Goal: Navigation & Orientation: Find specific page/section

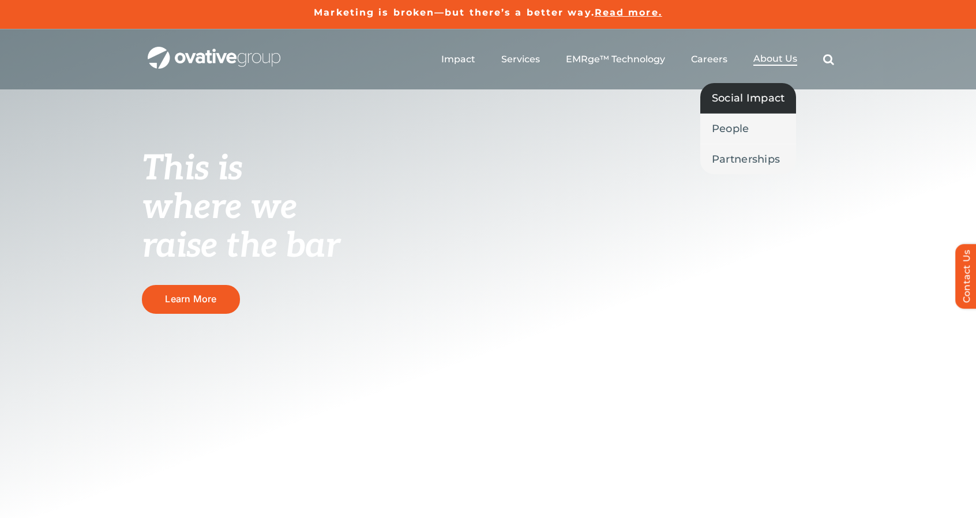
click at [750, 100] on span "Social Impact" at bounding box center [748, 98] width 73 height 16
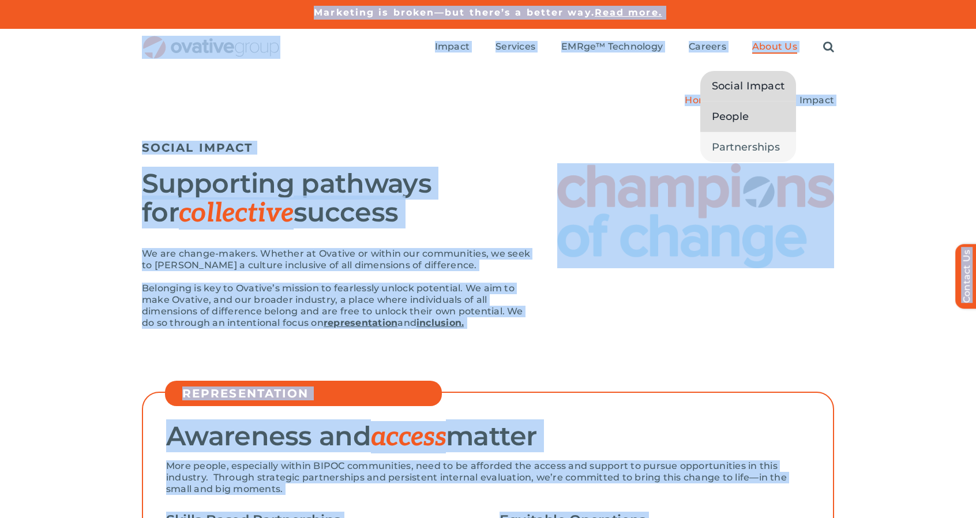
click at [741, 118] on span "People" at bounding box center [730, 116] width 37 height 16
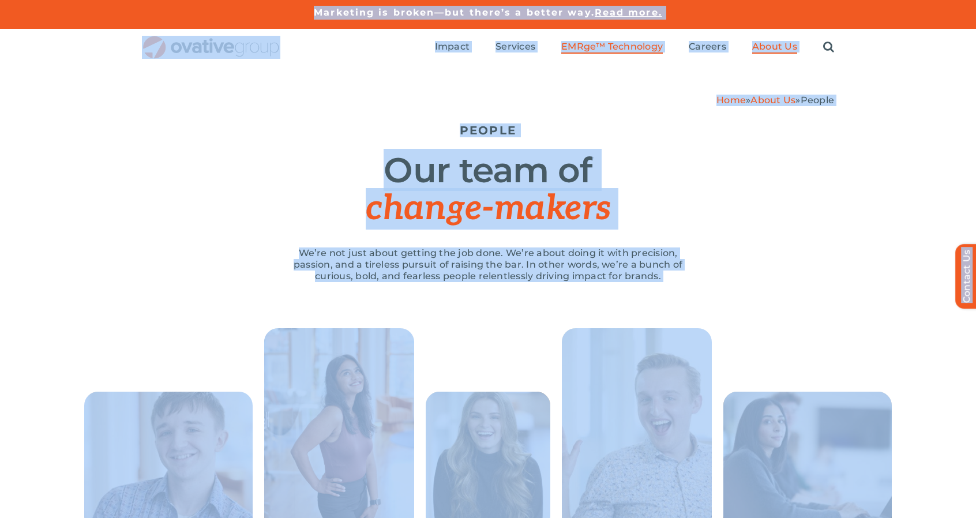
click at [598, 43] on span "EMRge™ Technology" at bounding box center [612, 47] width 102 height 12
